Goal: Task Accomplishment & Management: Complete application form

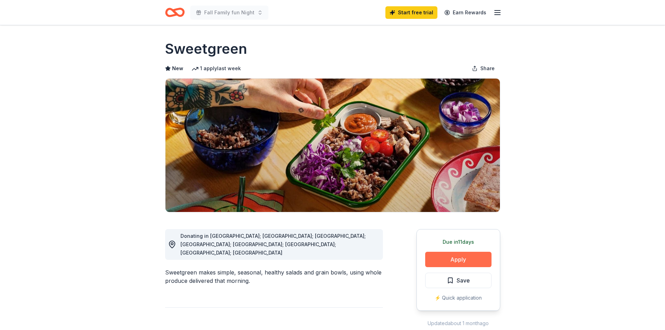
click at [453, 260] on button "Apply" at bounding box center [458, 259] width 66 height 15
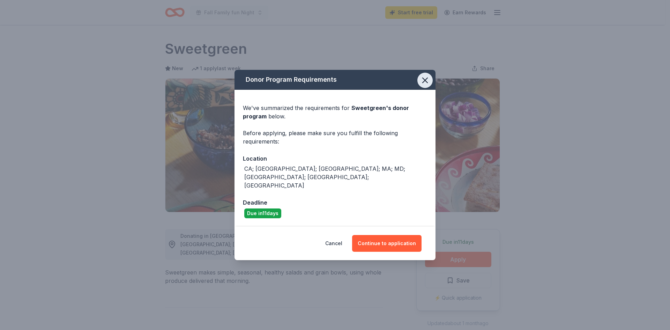
click at [428, 85] on icon "button" at bounding box center [425, 80] width 10 height 10
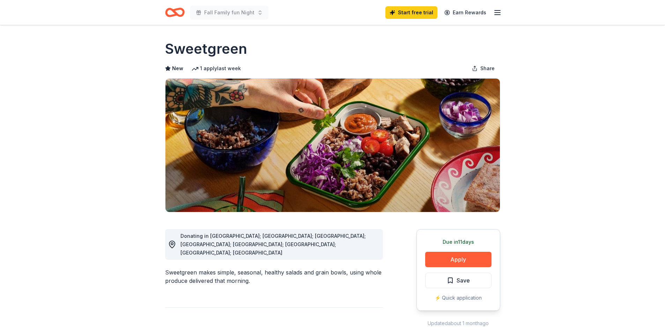
click at [497, 15] on line "button" at bounding box center [498, 15] width 6 height 0
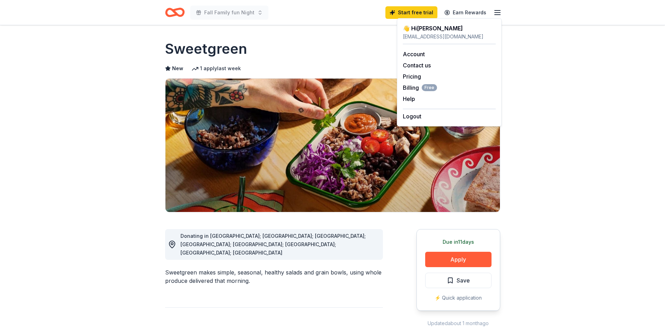
click at [223, 47] on h1 "Sweetgreen" at bounding box center [206, 49] width 82 height 20
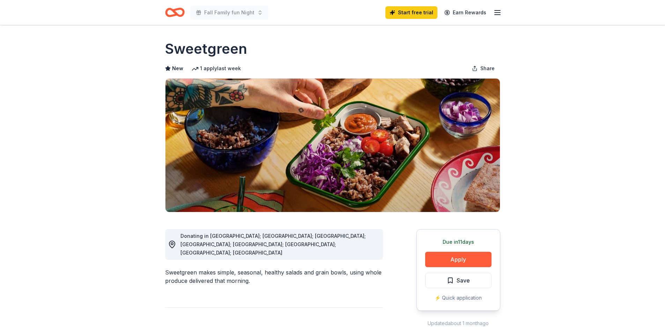
click at [171, 11] on icon "Home" at bounding box center [175, 12] width 20 height 16
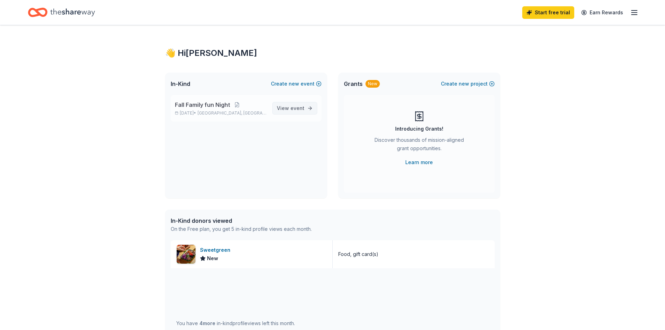
click at [305, 106] on link "View event" at bounding box center [294, 108] width 45 height 13
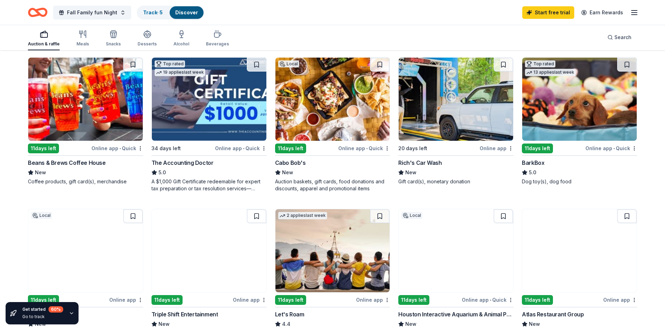
scroll to position [630, 0]
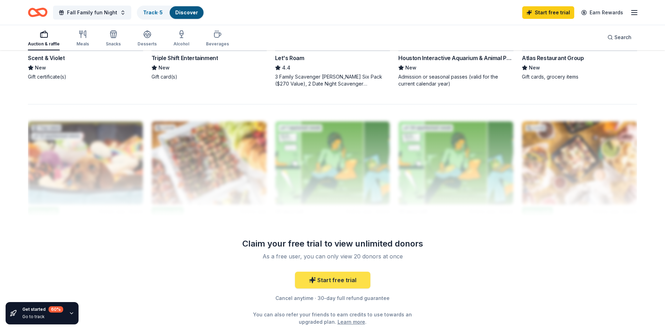
click at [342, 282] on link "Start free trial" at bounding box center [332, 280] width 75 height 17
click at [69, 313] on icon "button" at bounding box center [72, 313] width 6 height 6
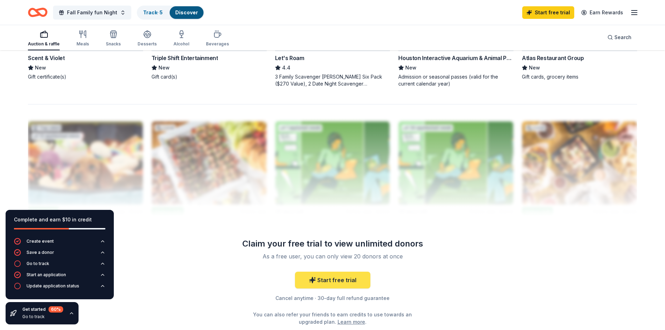
click at [320, 281] on link "Start free trial" at bounding box center [332, 280] width 75 height 17
click at [331, 282] on link "Start free trial" at bounding box center [332, 280] width 75 height 17
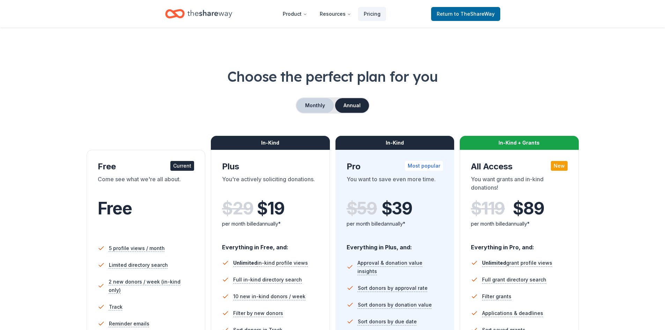
click at [317, 105] on button "Monthly" at bounding box center [314, 105] width 37 height 15
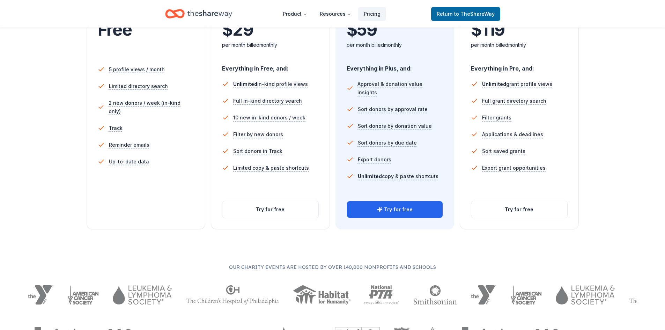
scroll to position [180, 0]
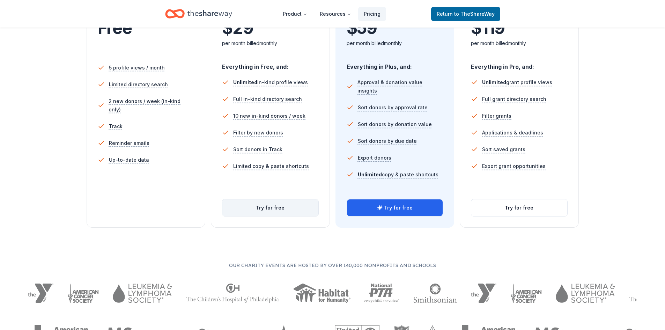
click at [274, 212] on button "Try for free" at bounding box center [270, 207] width 96 height 17
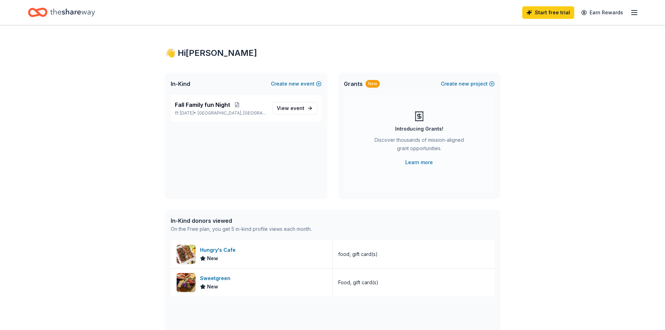
click at [634, 13] on icon "button" at bounding box center [634, 12] width 8 height 8
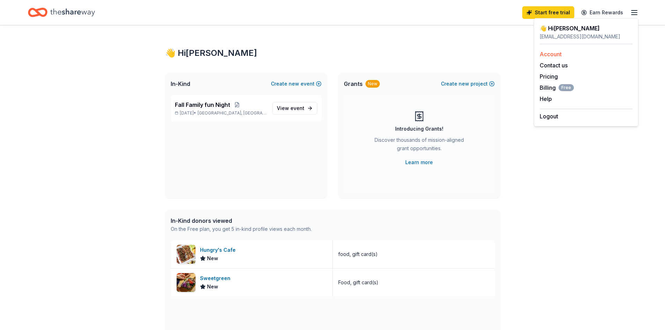
click at [556, 54] on link "Account" at bounding box center [551, 54] width 22 height 7
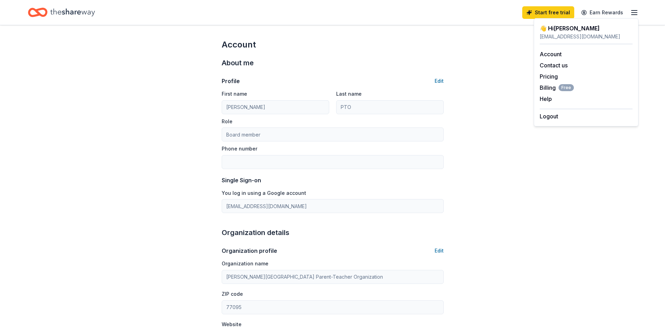
click at [60, 11] on icon "Home" at bounding box center [72, 12] width 45 height 14
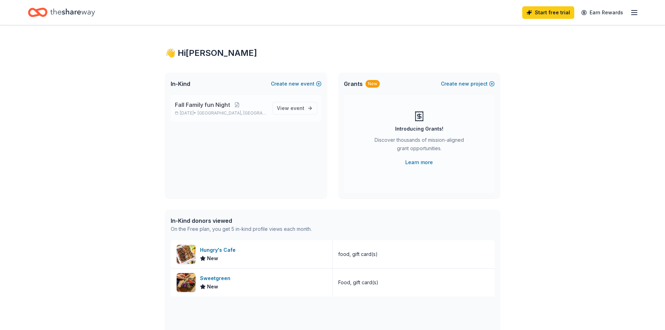
click at [212, 110] on div "Fall Family fun Night Nov 17, 2025 • Houston, TX" at bounding box center [221, 108] width 92 height 15
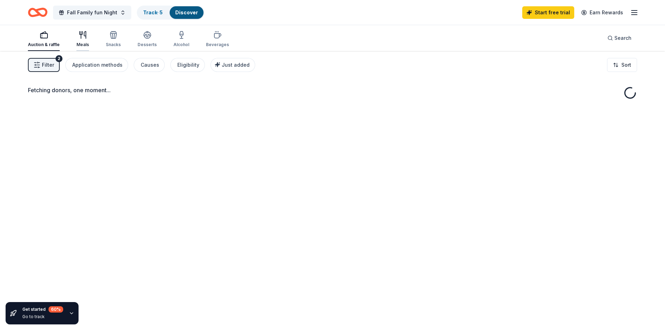
click at [86, 38] on icon "button" at bounding box center [83, 35] width 8 height 8
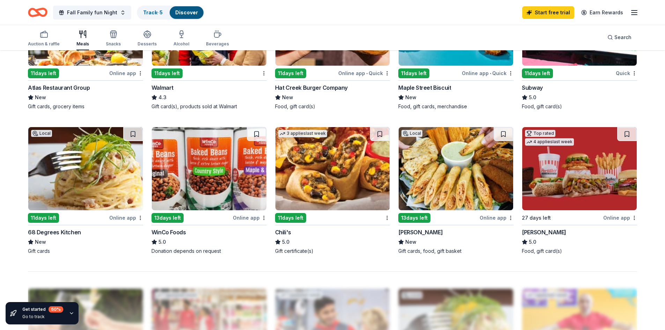
scroll to position [463, 0]
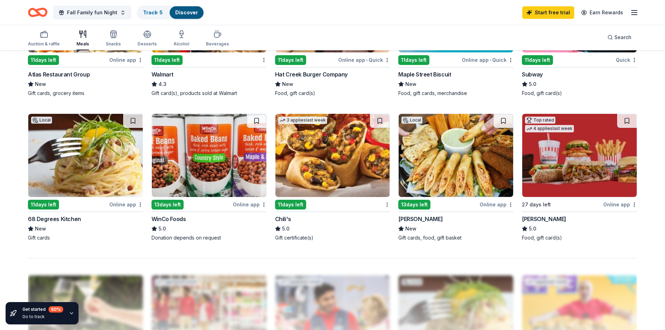
click at [570, 170] on img at bounding box center [579, 155] width 114 height 83
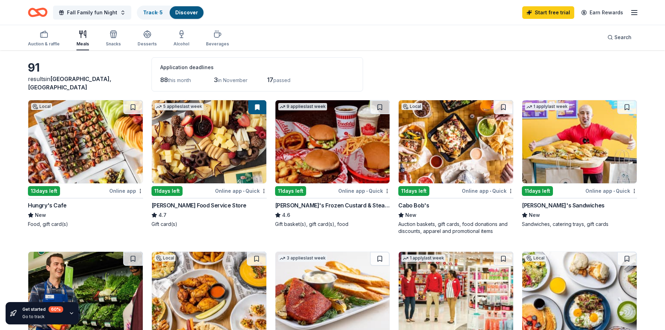
scroll to position [0, 0]
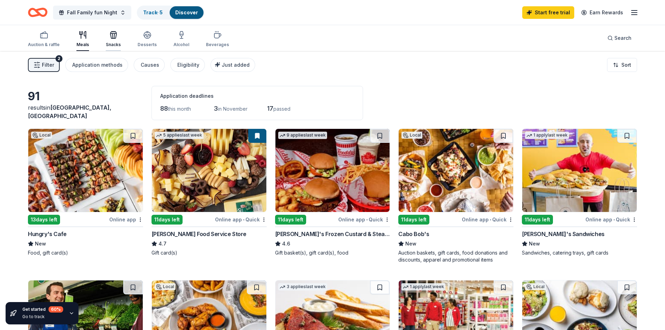
click at [116, 35] on icon "button" at bounding box center [113, 36] width 6 height 5
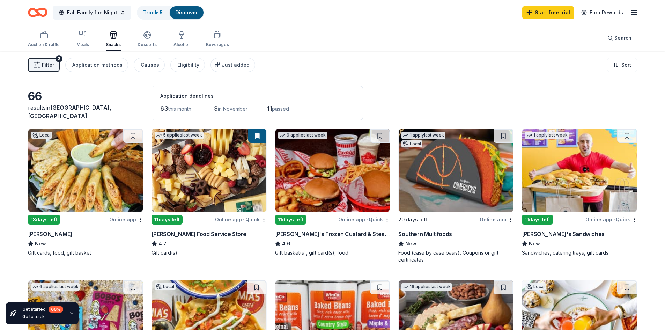
scroll to position [256, 0]
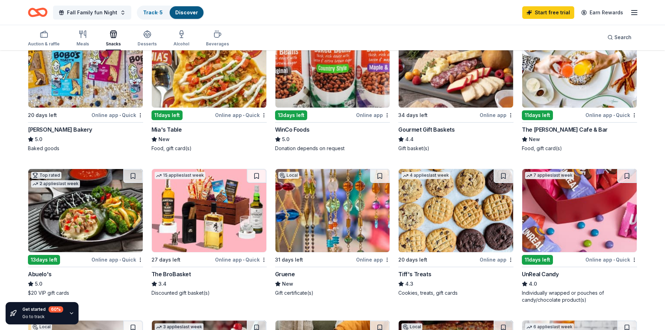
click at [206, 86] on img at bounding box center [209, 65] width 114 height 83
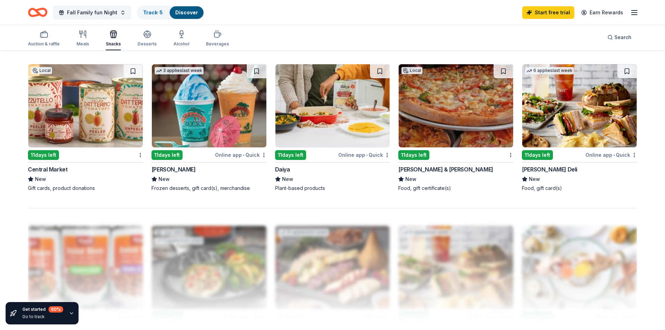
scroll to position [0, 0]
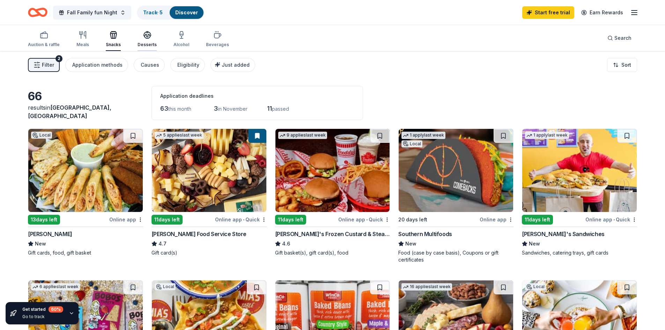
click at [152, 37] on div "button" at bounding box center [147, 35] width 19 height 8
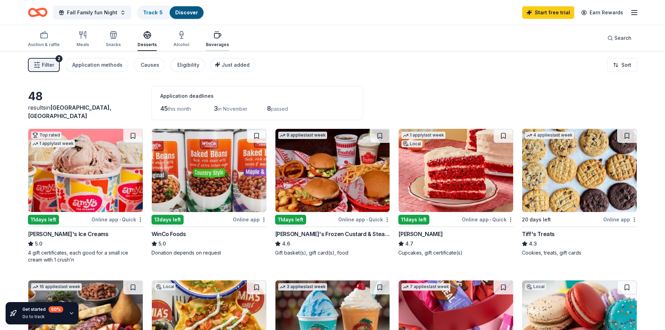
click at [218, 38] on icon "button" at bounding box center [217, 35] width 8 height 8
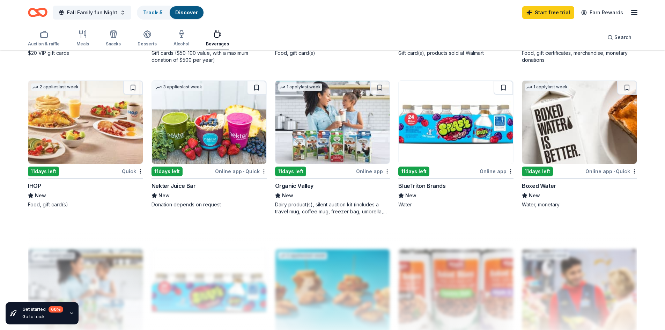
scroll to position [484, 0]
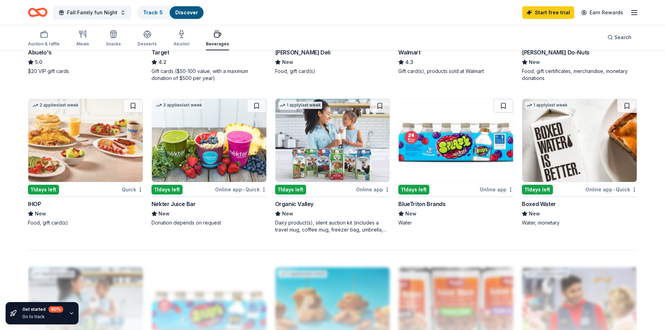
click at [231, 140] on img at bounding box center [209, 140] width 114 height 83
click at [52, 192] on div "11 days left" at bounding box center [43, 190] width 31 height 10
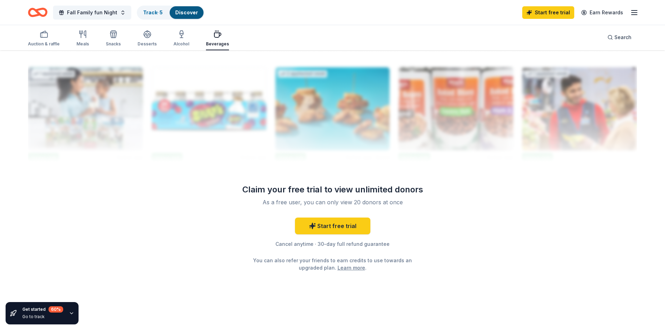
scroll to position [429, 0]
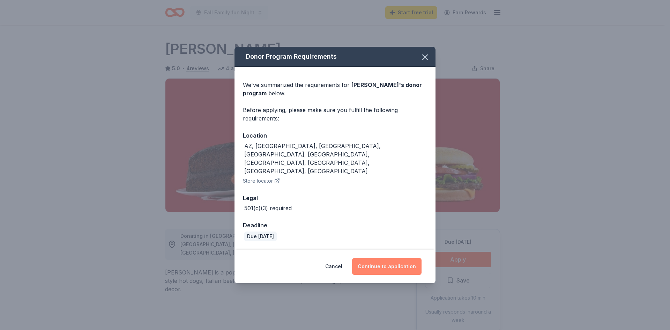
click at [395, 258] on button "Continue to application" at bounding box center [386, 266] width 69 height 17
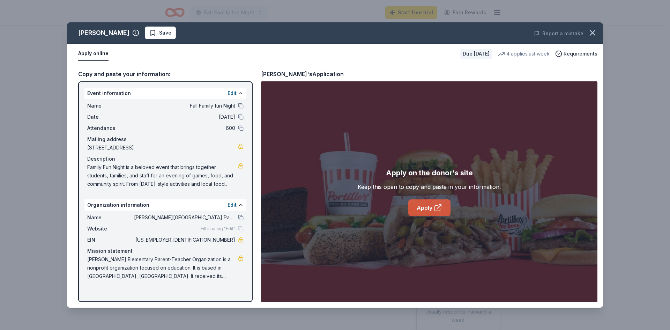
click at [428, 206] on link "Apply" at bounding box center [429, 207] width 42 height 17
click at [594, 31] on icon "button" at bounding box center [592, 32] width 5 height 5
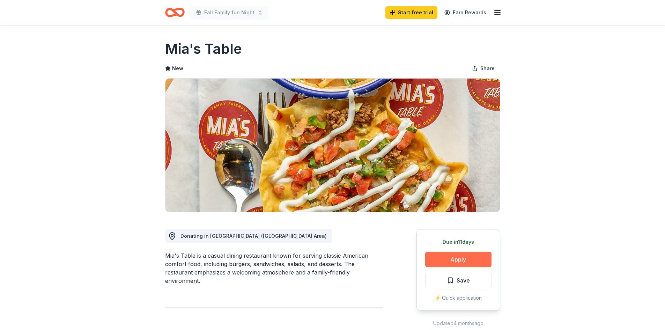
click at [447, 263] on button "Apply" at bounding box center [458, 259] width 66 height 15
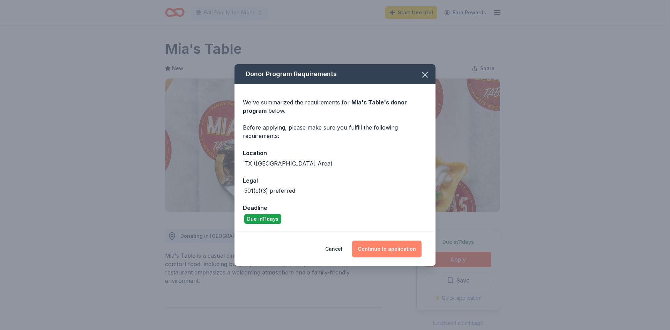
click at [382, 248] on button "Continue to application" at bounding box center [386, 249] width 69 height 17
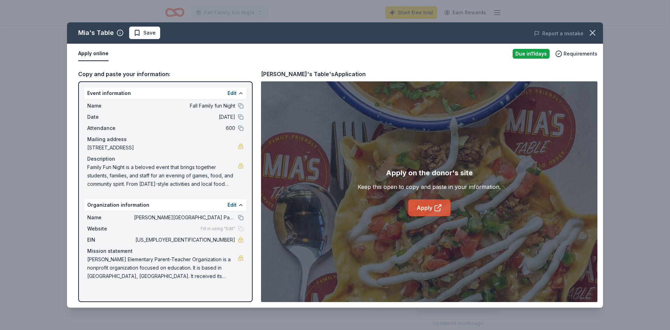
click at [441, 212] on link "Apply" at bounding box center [429, 207] width 42 height 17
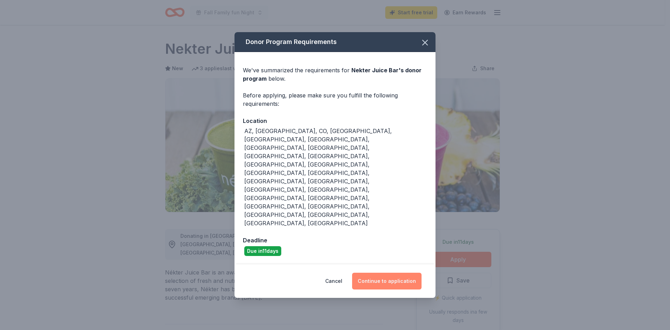
click at [379, 273] on button "Continue to application" at bounding box center [386, 281] width 69 height 17
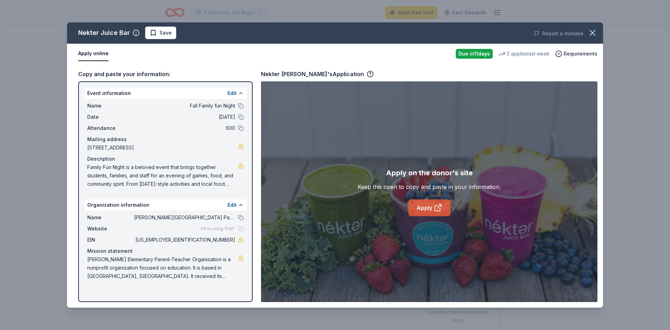
click at [418, 206] on link "Apply" at bounding box center [429, 207] width 42 height 17
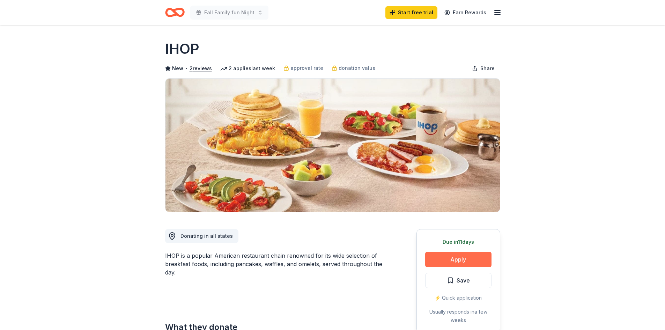
click at [474, 264] on button "Apply" at bounding box center [458, 259] width 66 height 15
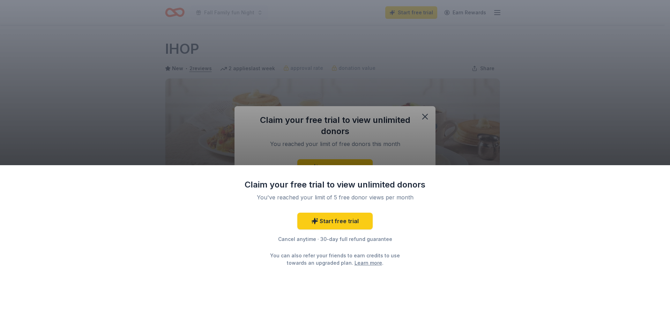
click at [425, 117] on div "Claim your free trial to view unlimited donors You've reached your limit of 5 f…" at bounding box center [335, 165] width 670 height 330
click at [427, 114] on div "Claim your free trial to view unlimited donors You've reached your limit of 5 f…" at bounding box center [335, 165] width 670 height 330
click at [632, 127] on div "Claim your free trial to view unlimited donors You've reached your limit of 5 f…" at bounding box center [335, 165] width 670 height 330
click at [423, 115] on div "Claim your free trial to view unlimited donors You've reached your limit of 5 f…" at bounding box center [335, 165] width 670 height 330
